Goal: Find contact information: Find contact information

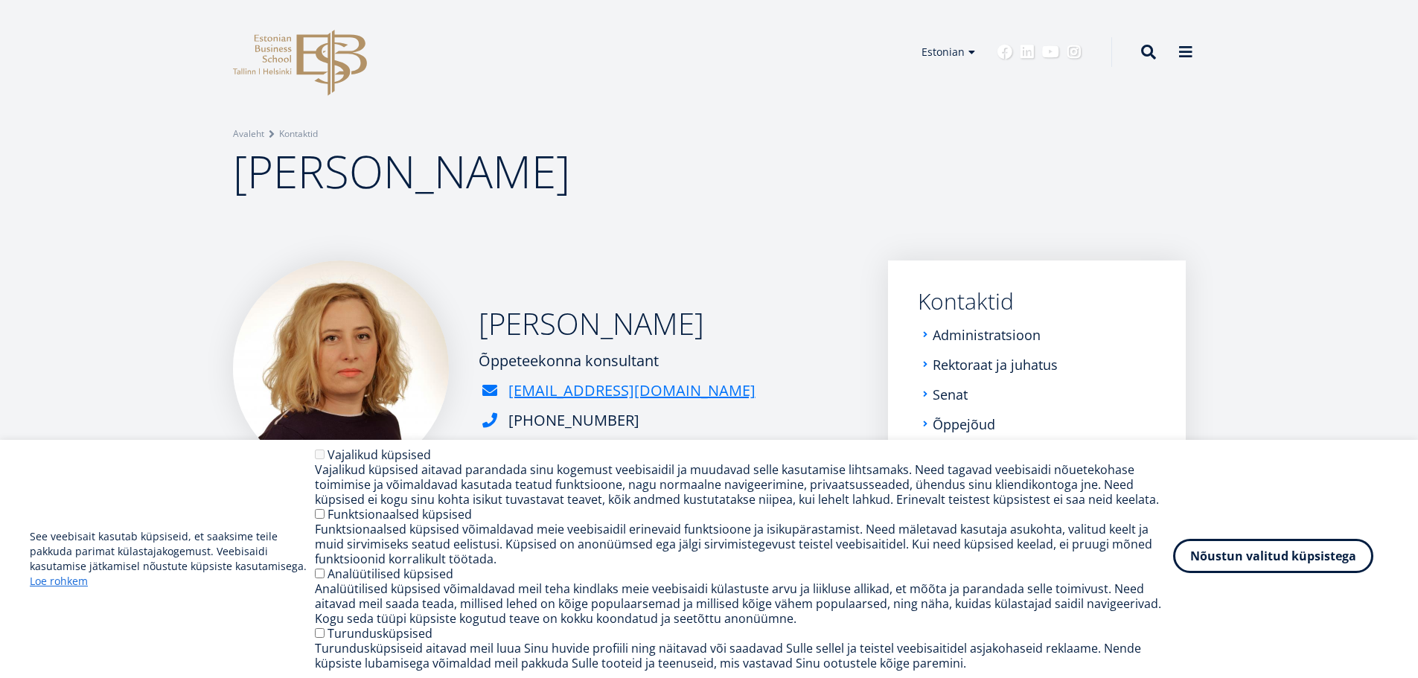
click at [1295, 554] on button "Nõustun valitud küpsistega" at bounding box center [1273, 556] width 200 height 34
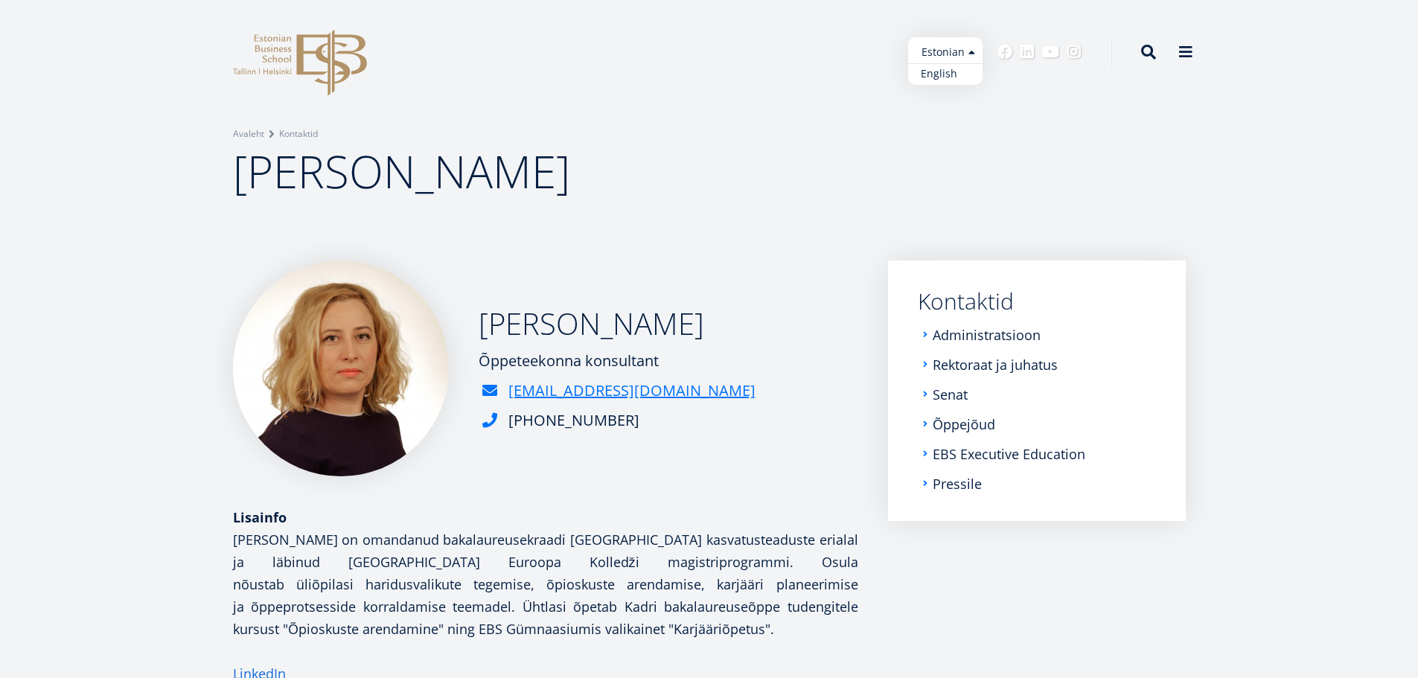
click at [935, 75] on link "English" at bounding box center [945, 74] width 74 height 22
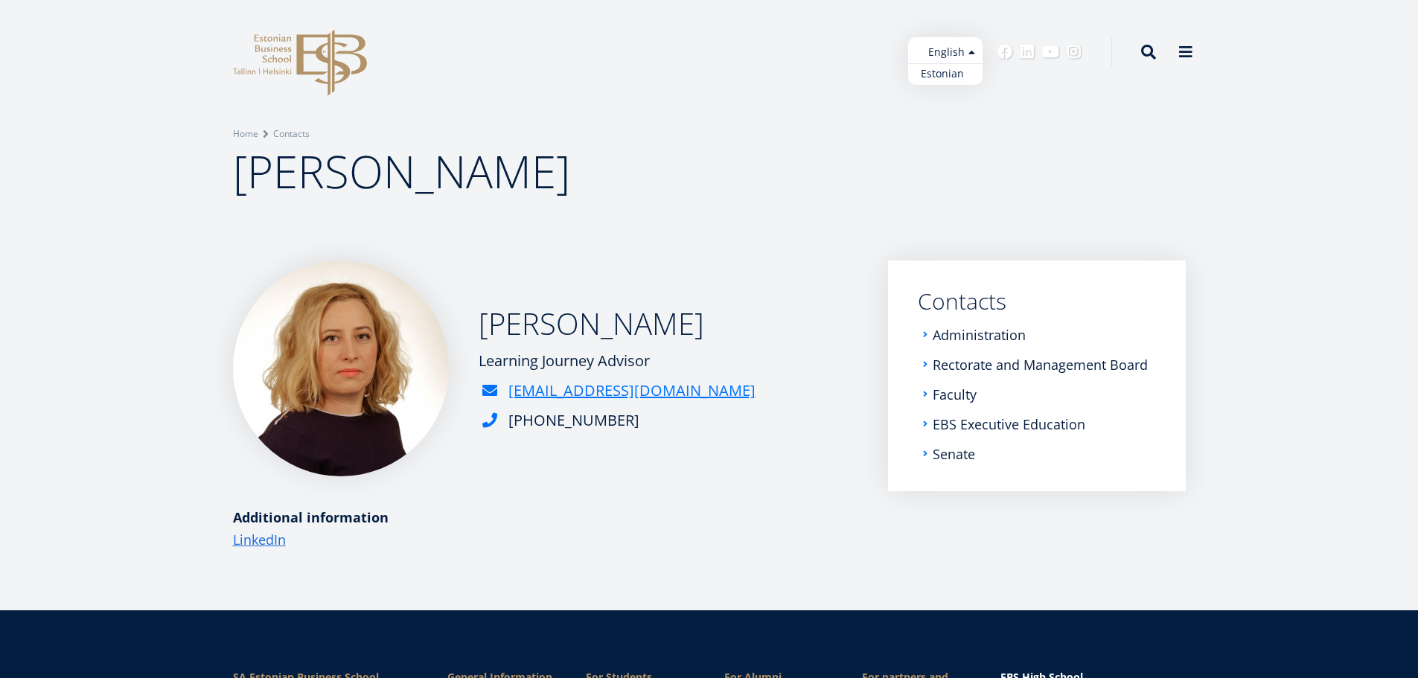
click at [938, 75] on link "Estonian" at bounding box center [945, 74] width 74 height 22
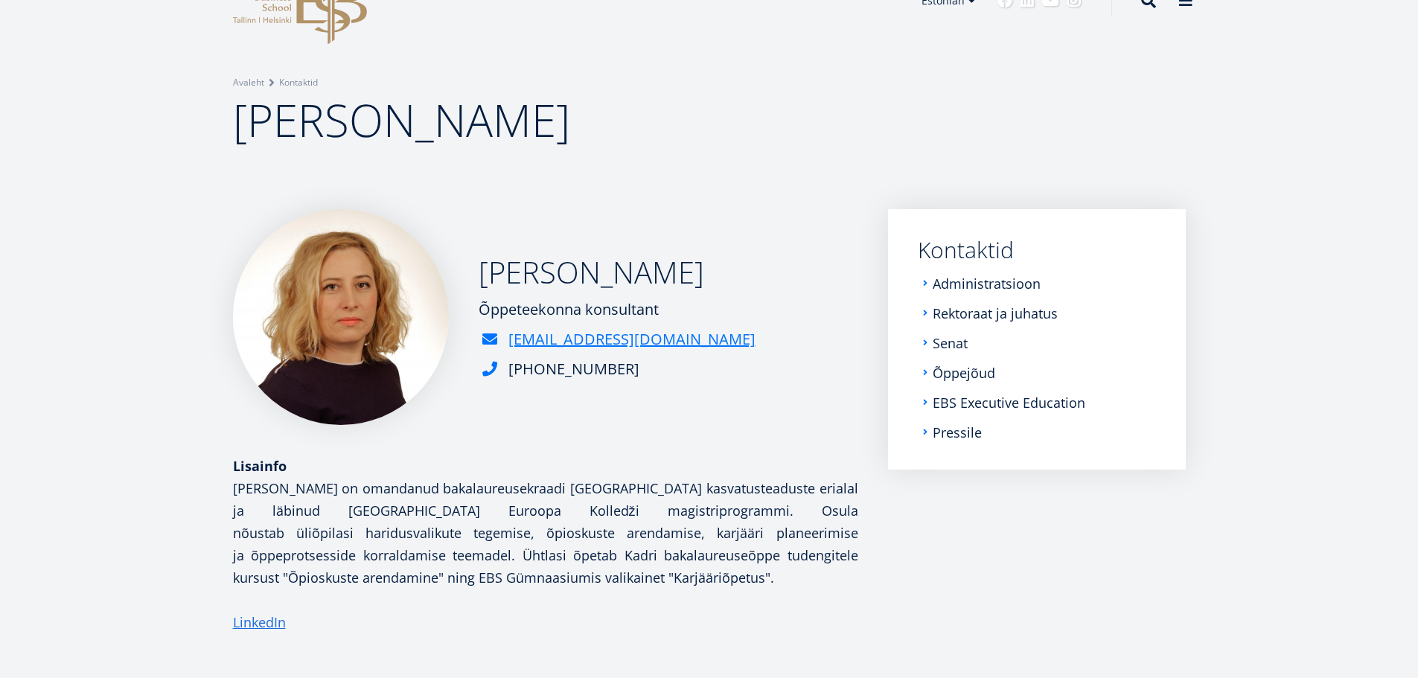
scroll to position [74, 0]
